Goal: Task Accomplishment & Management: Use online tool/utility

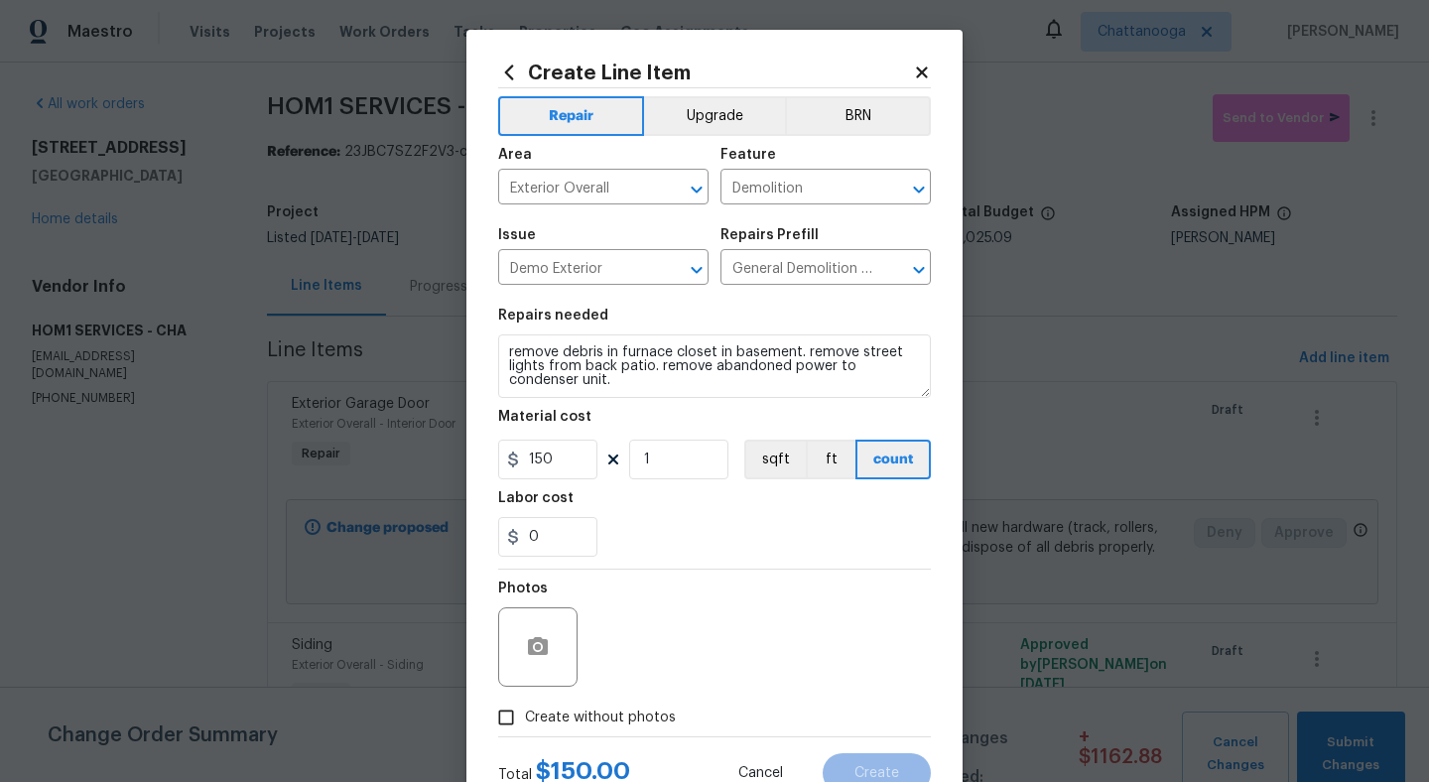
scroll to position [73, 0]
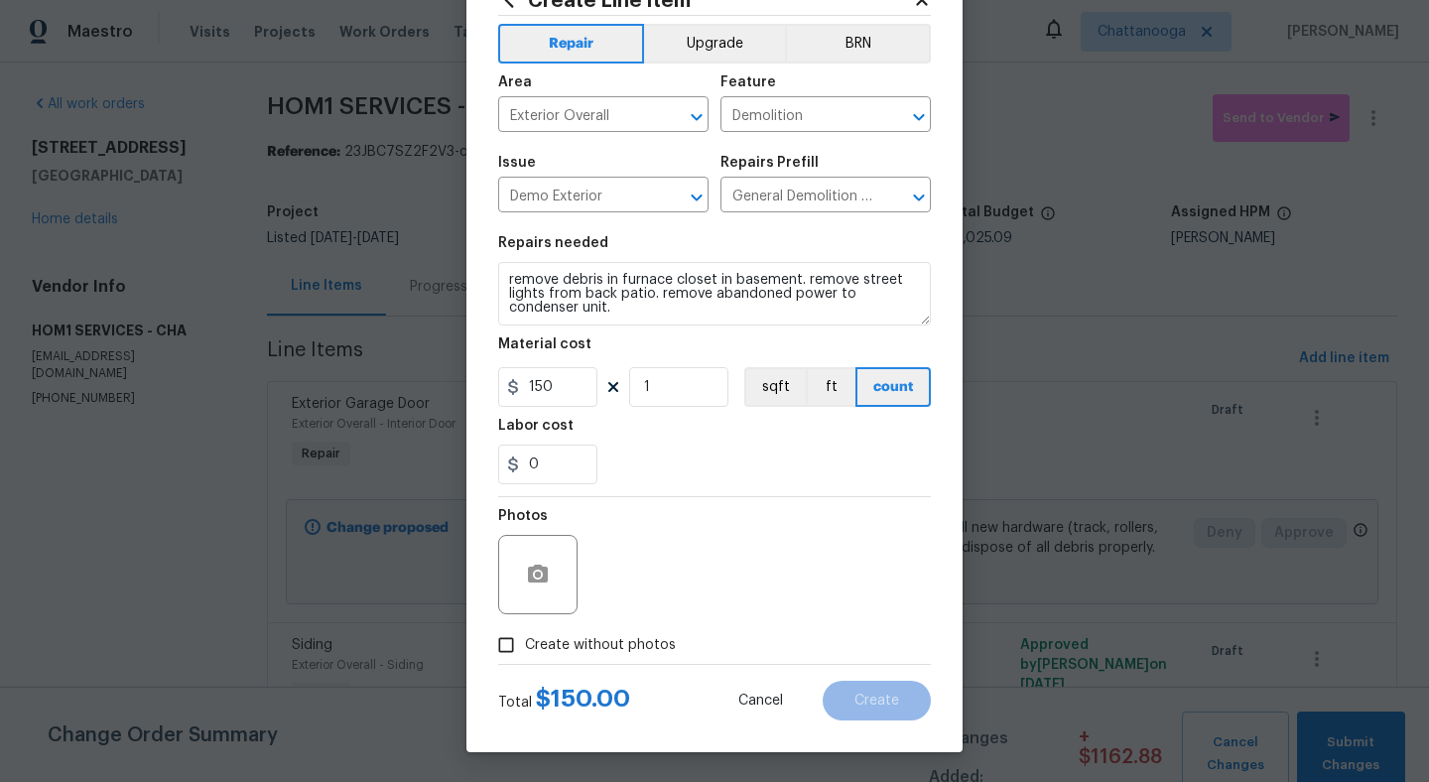
click at [553, 556] on button "button" at bounding box center [538, 575] width 48 height 48
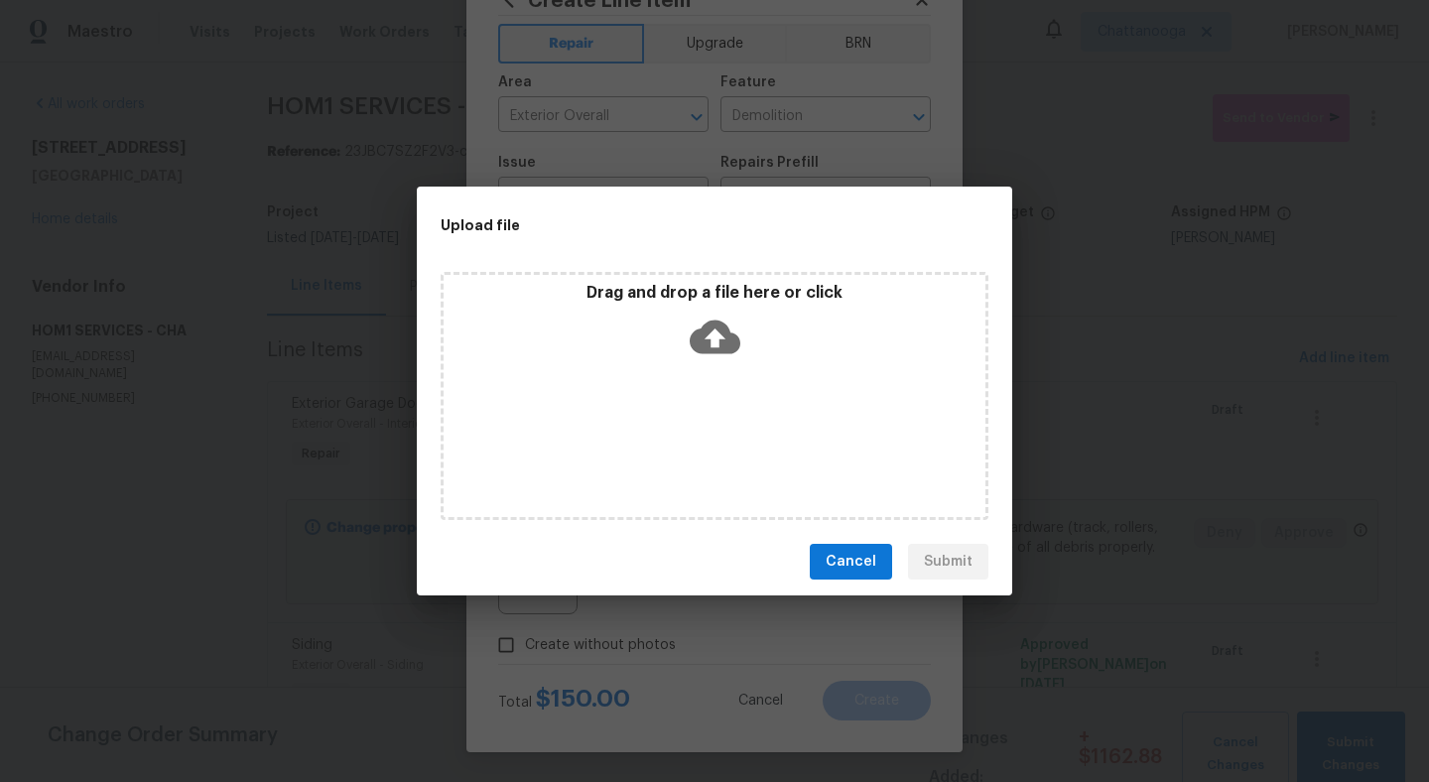
click at [862, 570] on span "Cancel" at bounding box center [851, 562] width 51 height 25
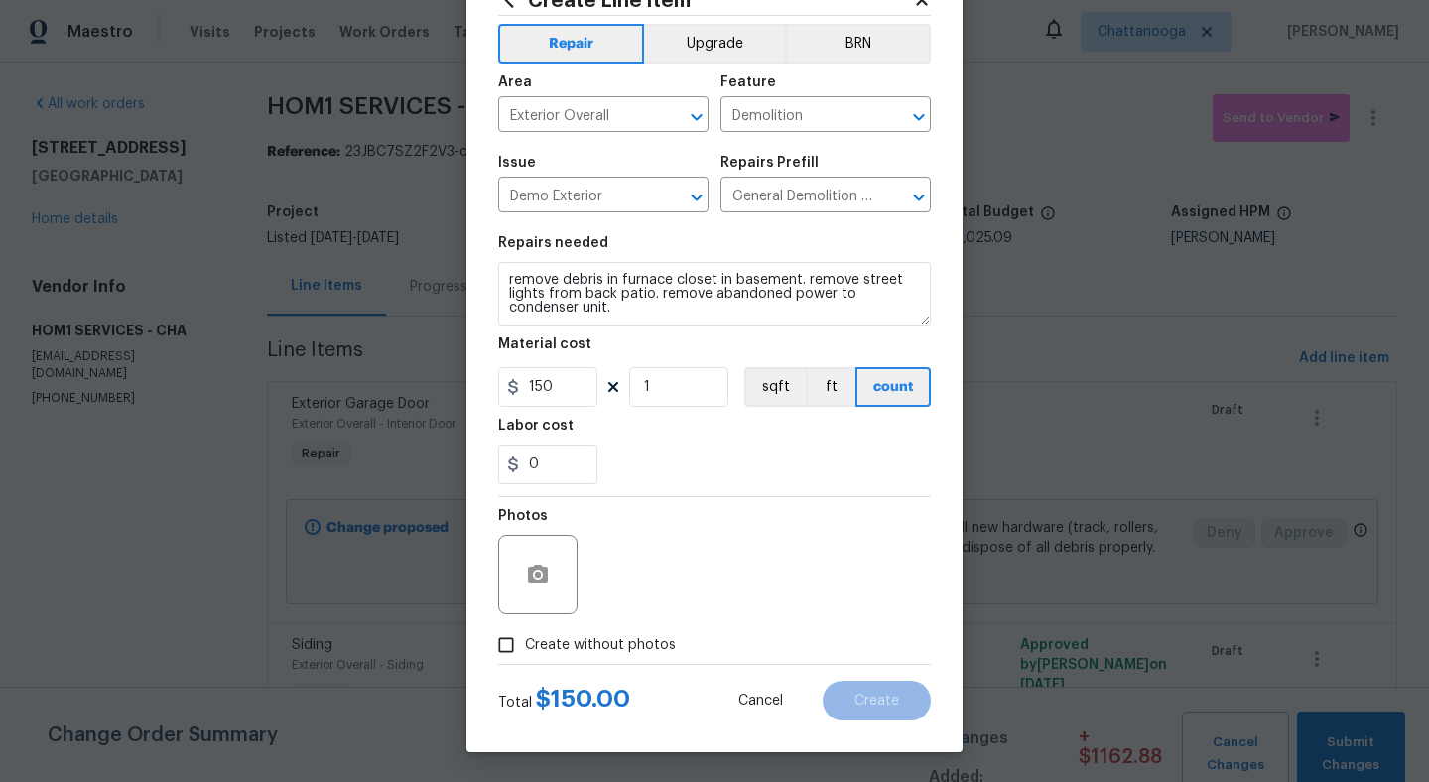
click at [577, 655] on label "Create without photos" at bounding box center [581, 645] width 189 height 38
click at [525, 655] on input "Create without photos" at bounding box center [506, 645] width 38 height 38
checkbox input "true"
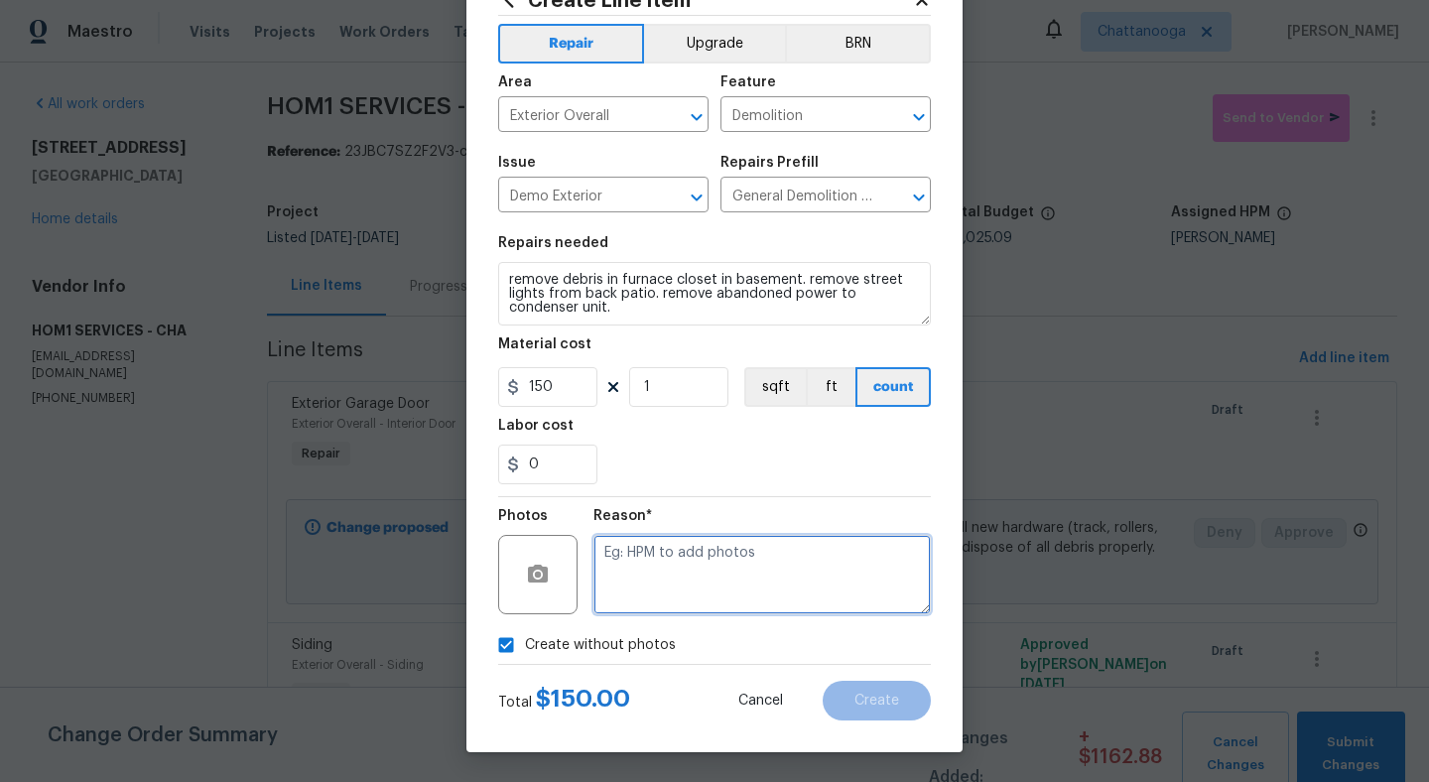
click at [643, 595] on textarea at bounding box center [761, 574] width 337 height 79
type textarea "."
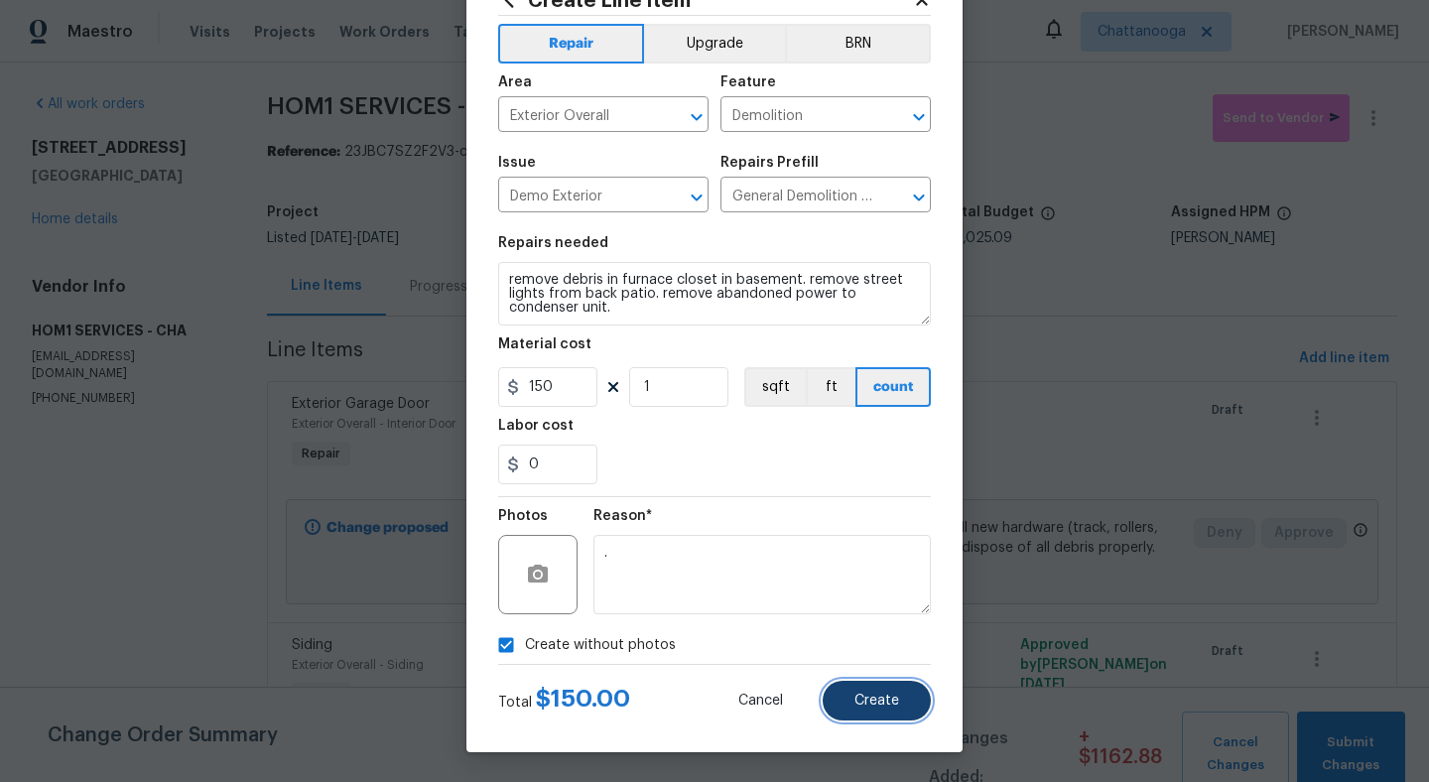
click at [889, 695] on span "Create" at bounding box center [876, 701] width 45 height 15
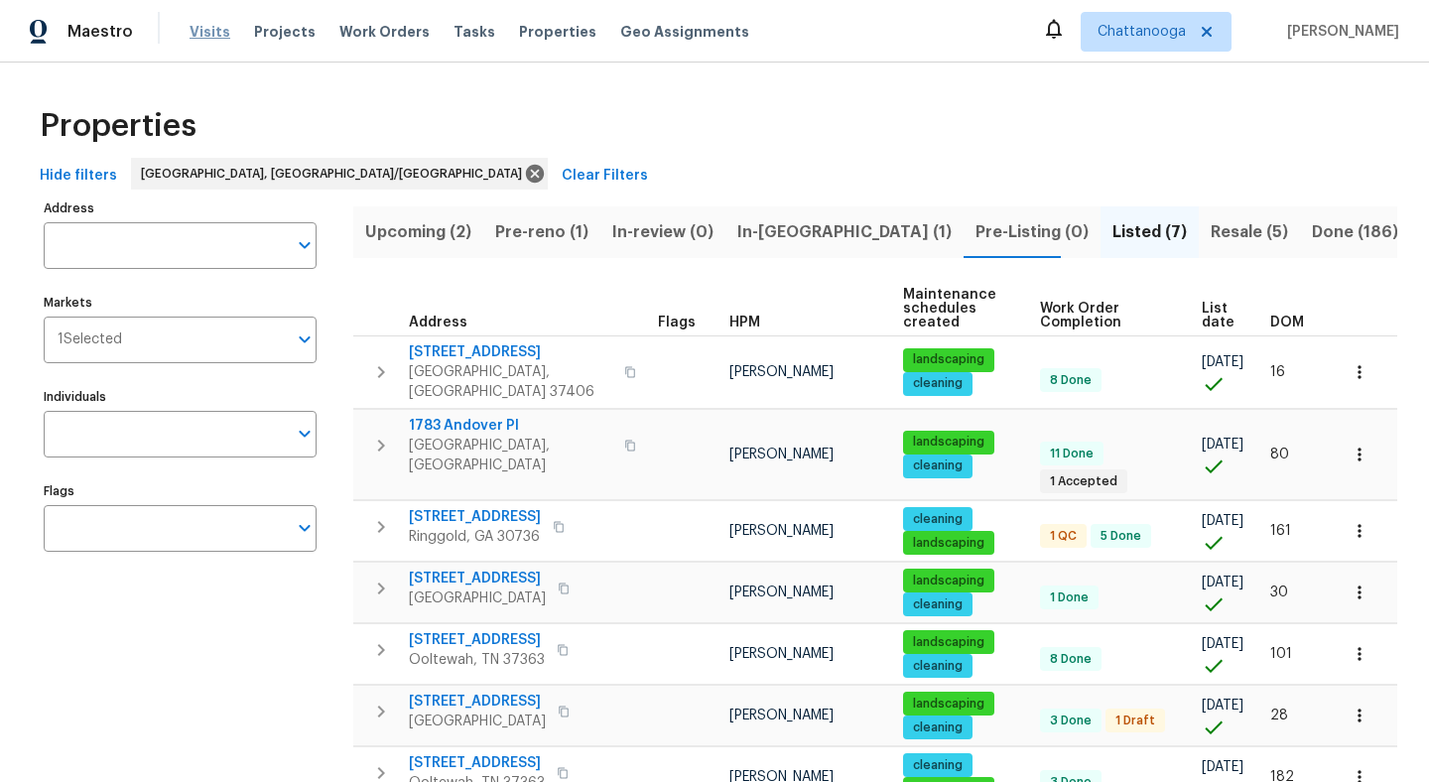
scroll to position [50, 0]
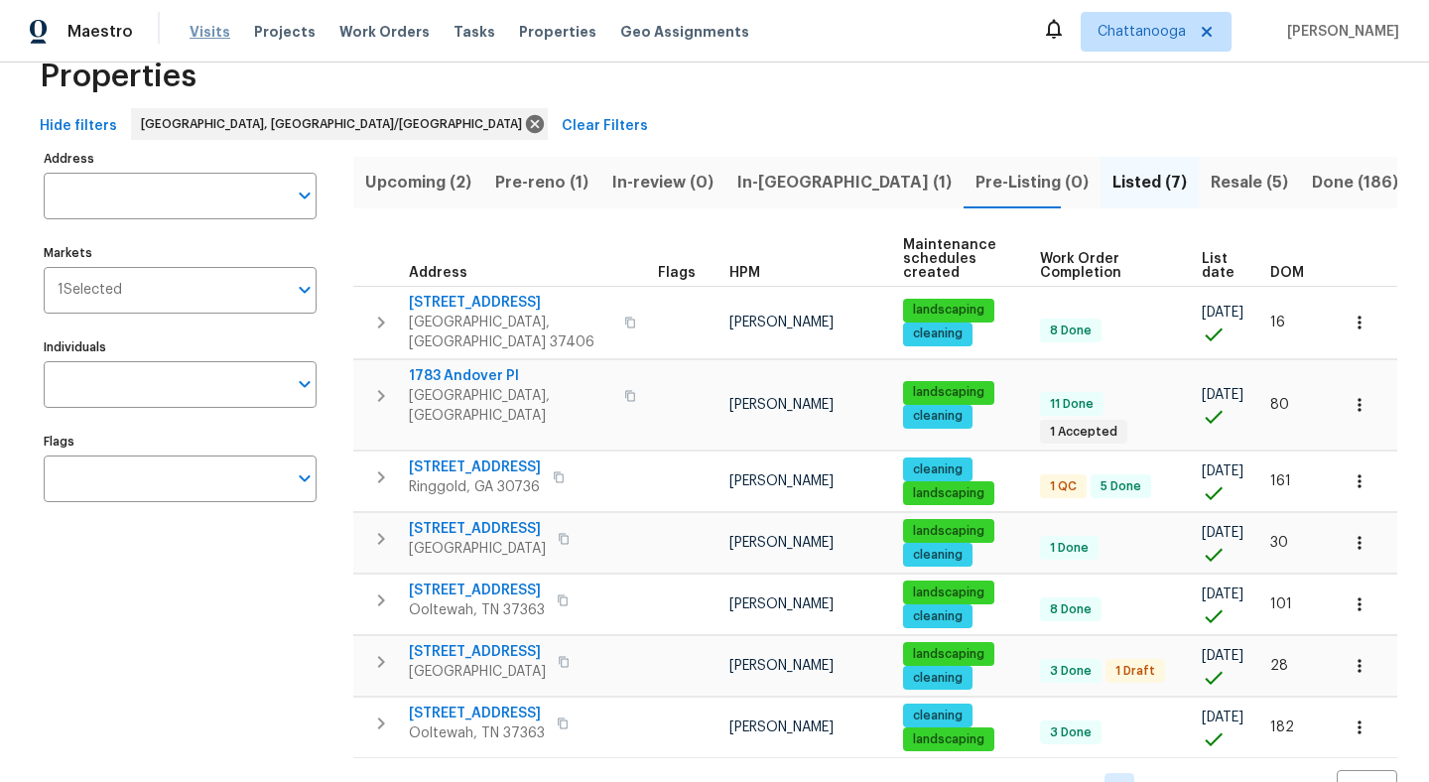
click at [191, 38] on span "Visits" at bounding box center [210, 32] width 41 height 20
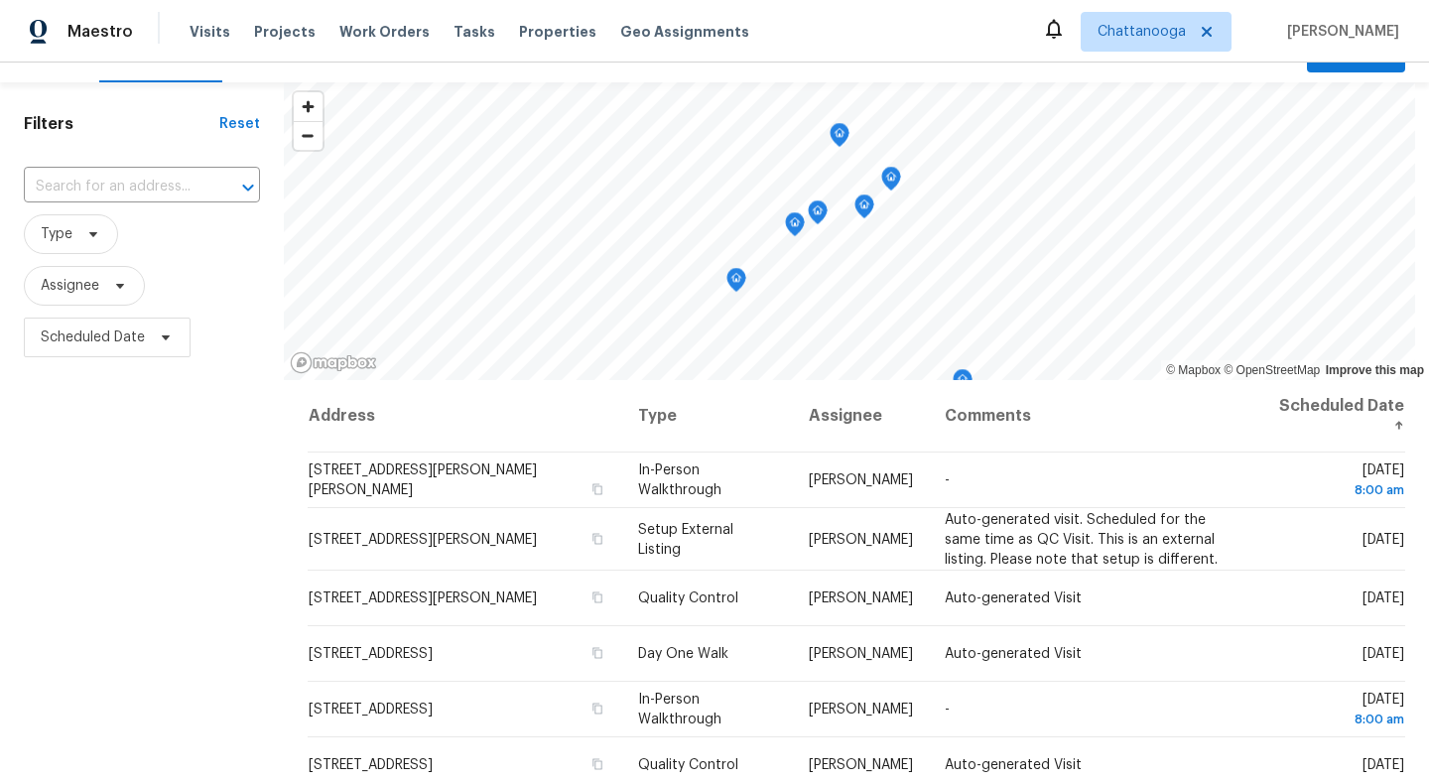
scroll to position [50, 0]
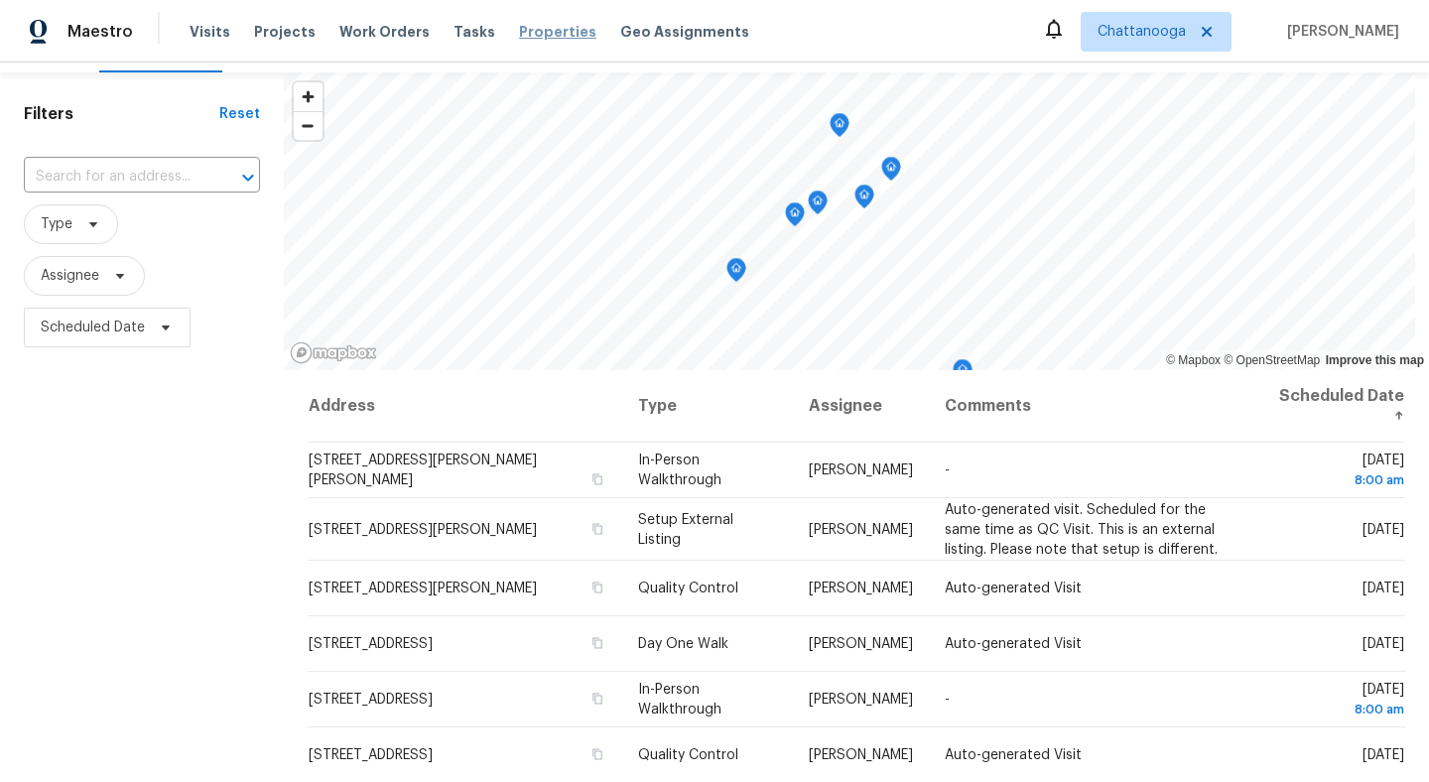
click at [539, 25] on span "Properties" at bounding box center [557, 32] width 77 height 20
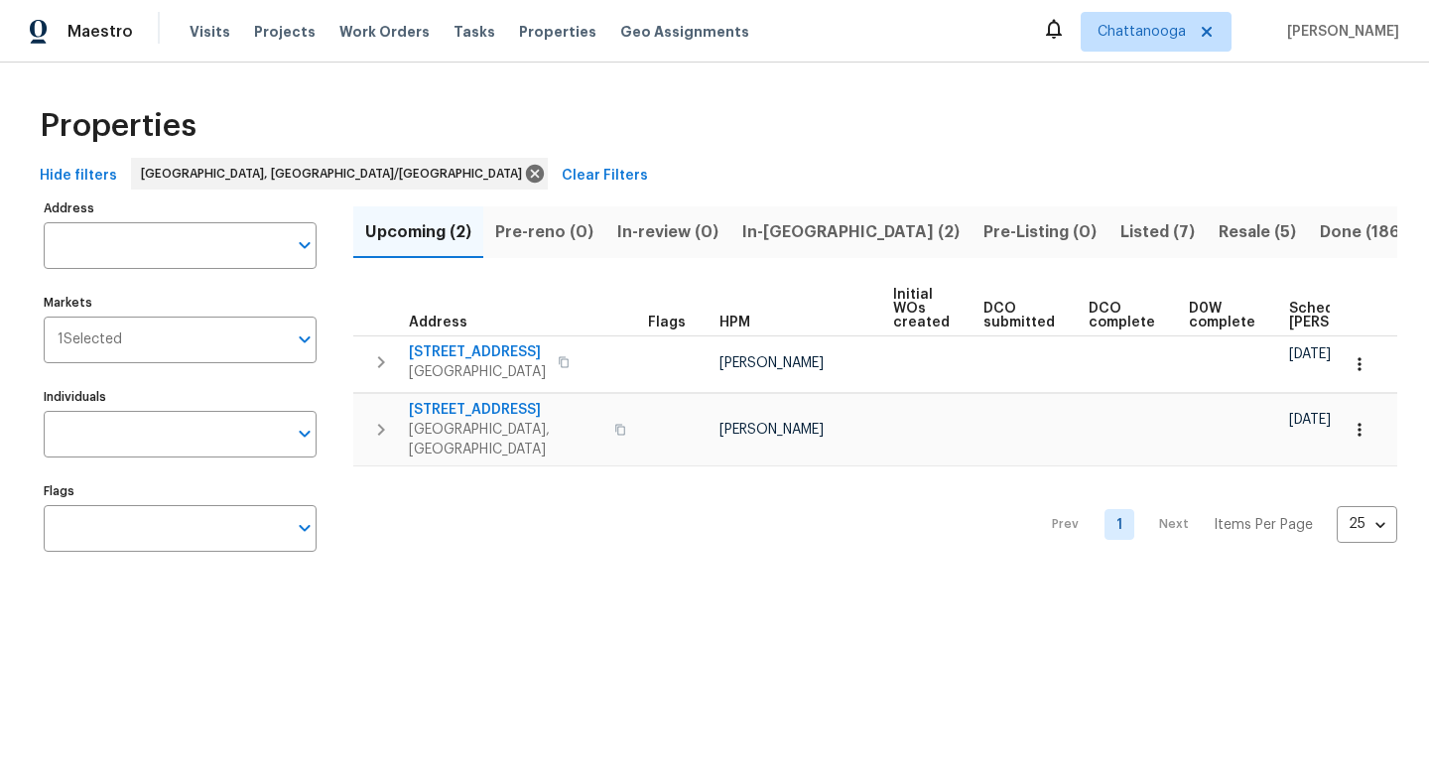
click at [1120, 229] on span "Listed (7)" at bounding box center [1157, 232] width 74 height 28
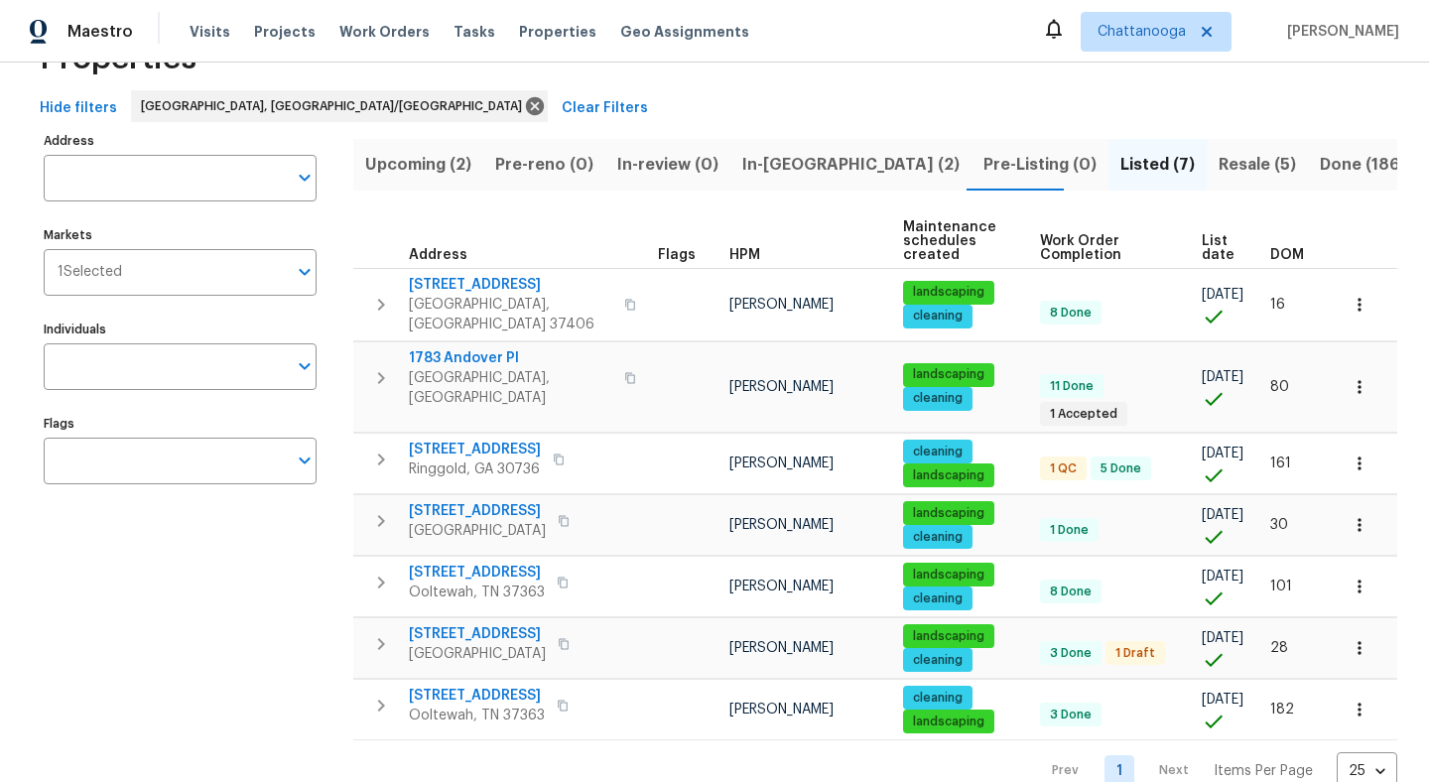
scroll to position [76, 0]
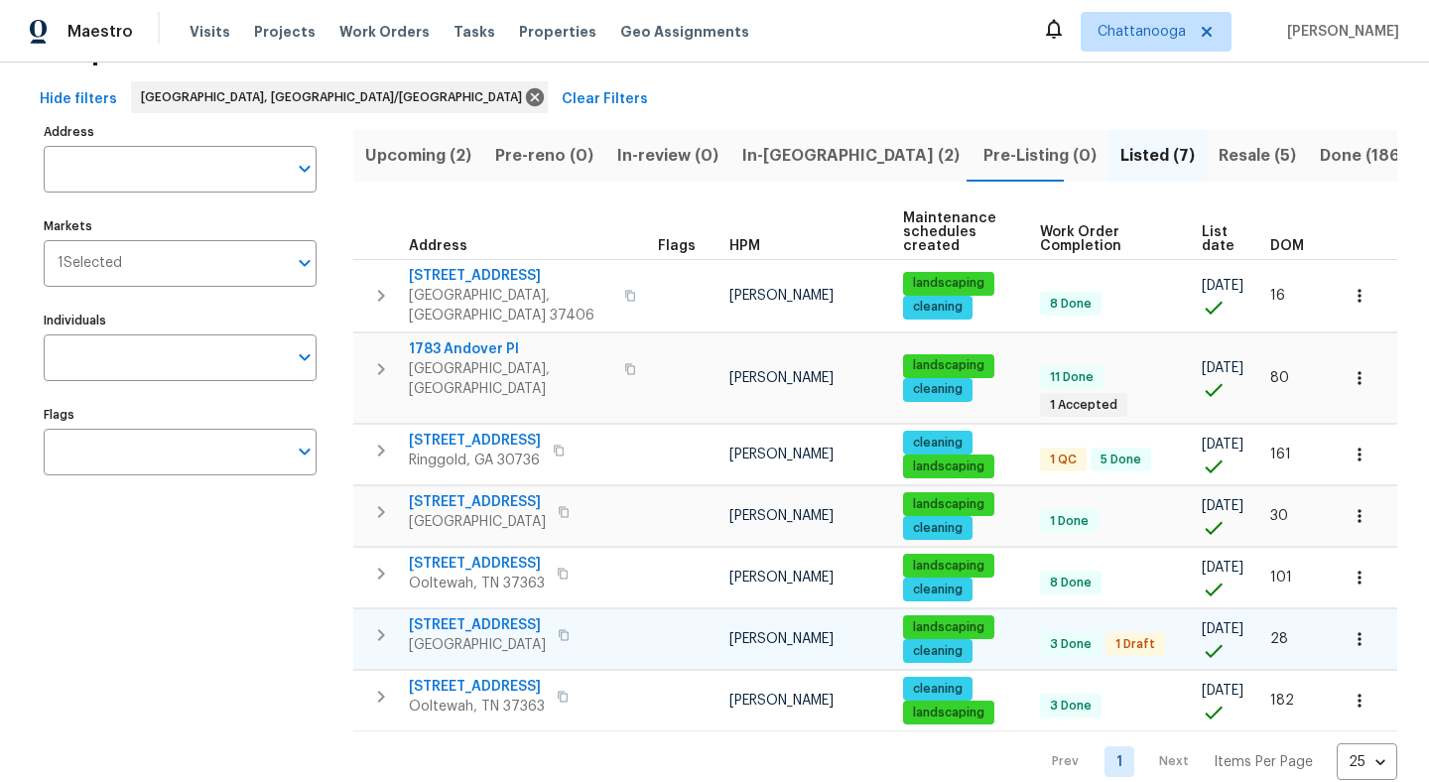
click at [467, 615] on span "[STREET_ADDRESS]" at bounding box center [477, 625] width 137 height 20
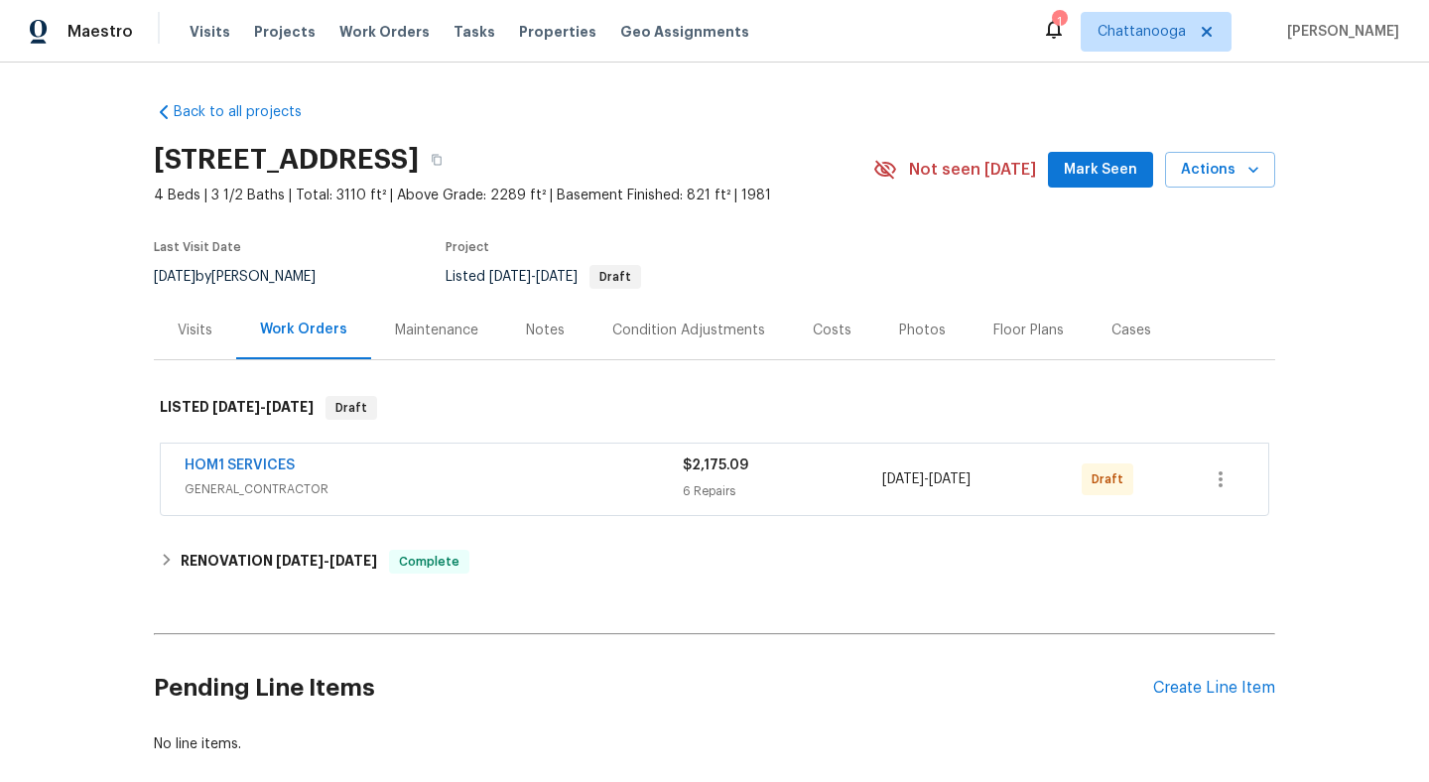
scroll to position [107, 0]
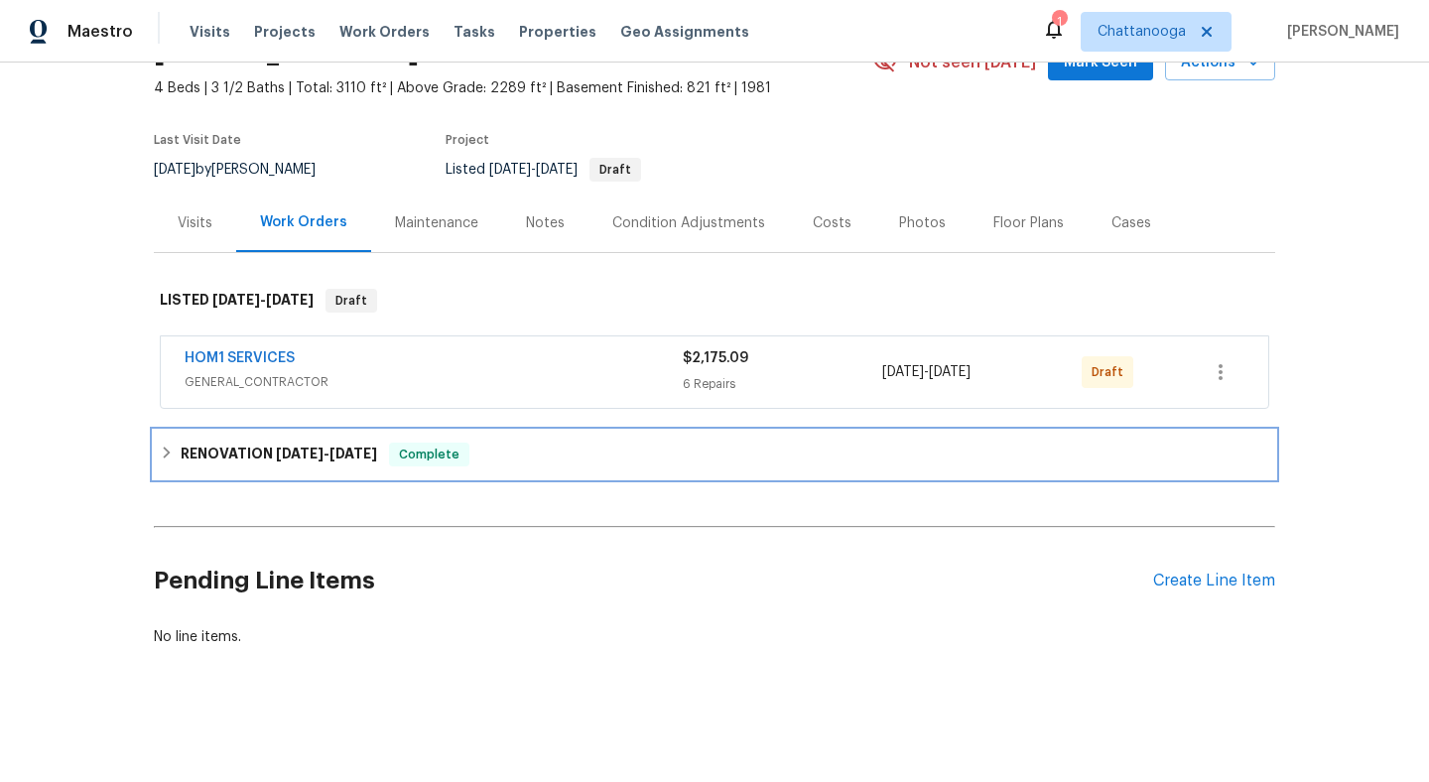
click at [335, 443] on h6 "RENOVATION [DATE] - [DATE]" at bounding box center [279, 455] width 196 height 24
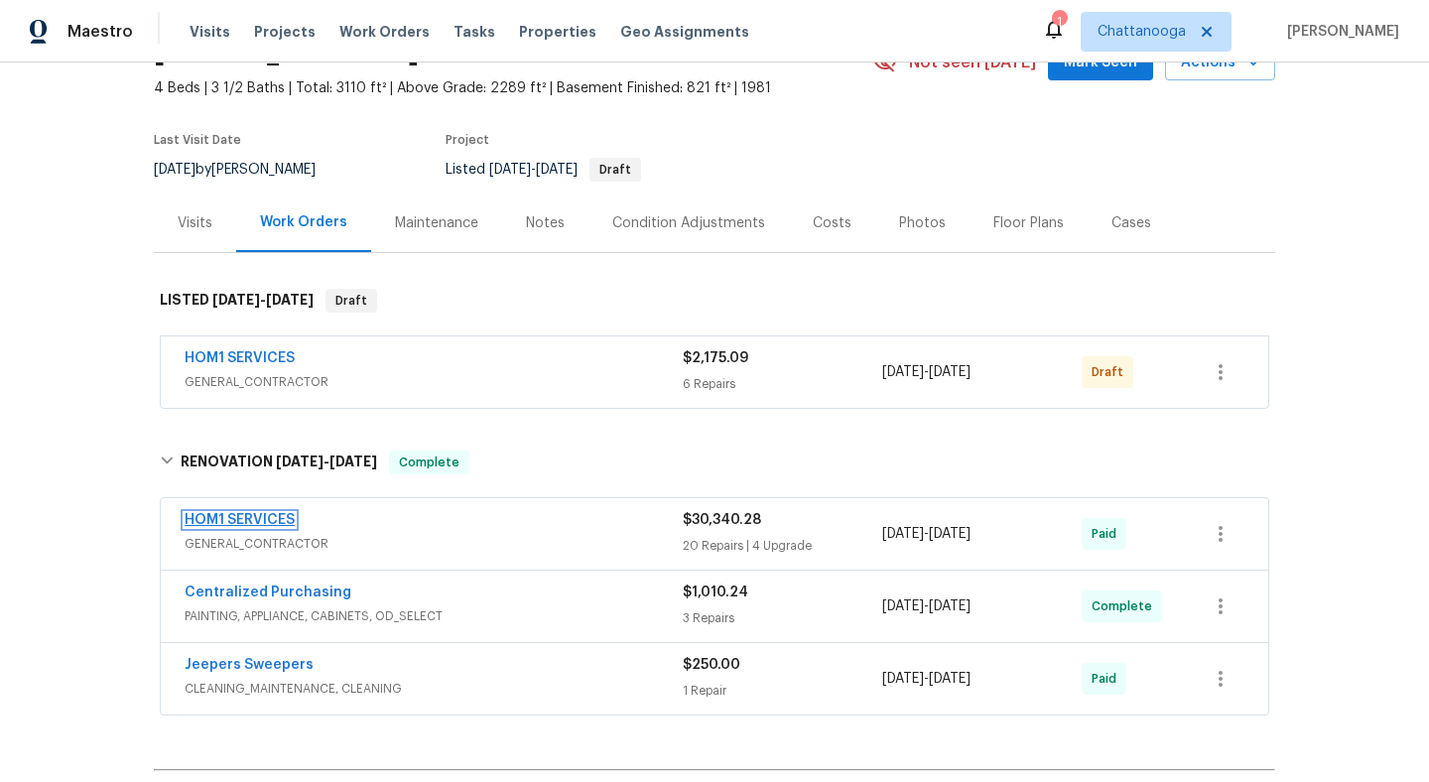
click at [257, 526] on link "HOM1 SERVICES" at bounding box center [240, 520] width 110 height 14
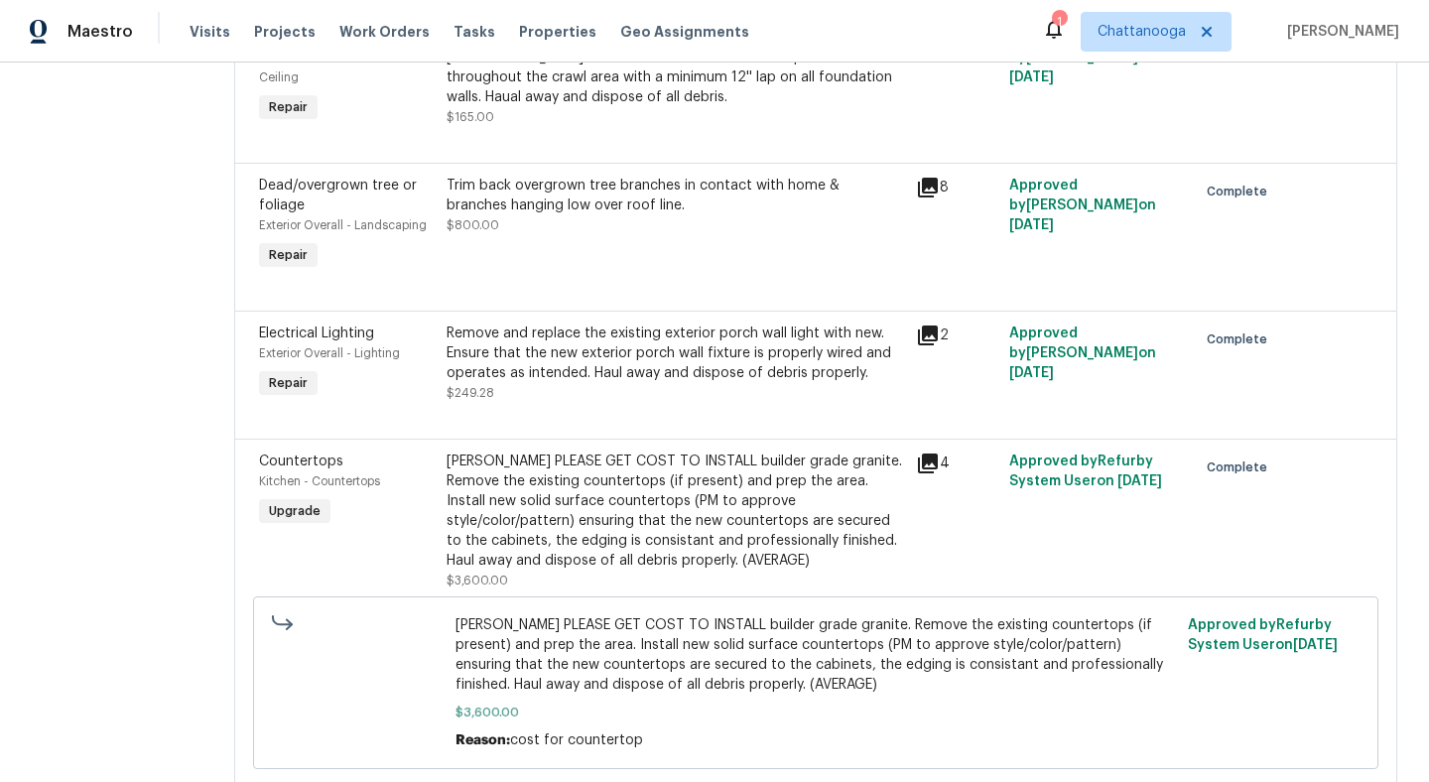
scroll to position [818, 0]
